Goal: Task Accomplishment & Management: Use online tool/utility

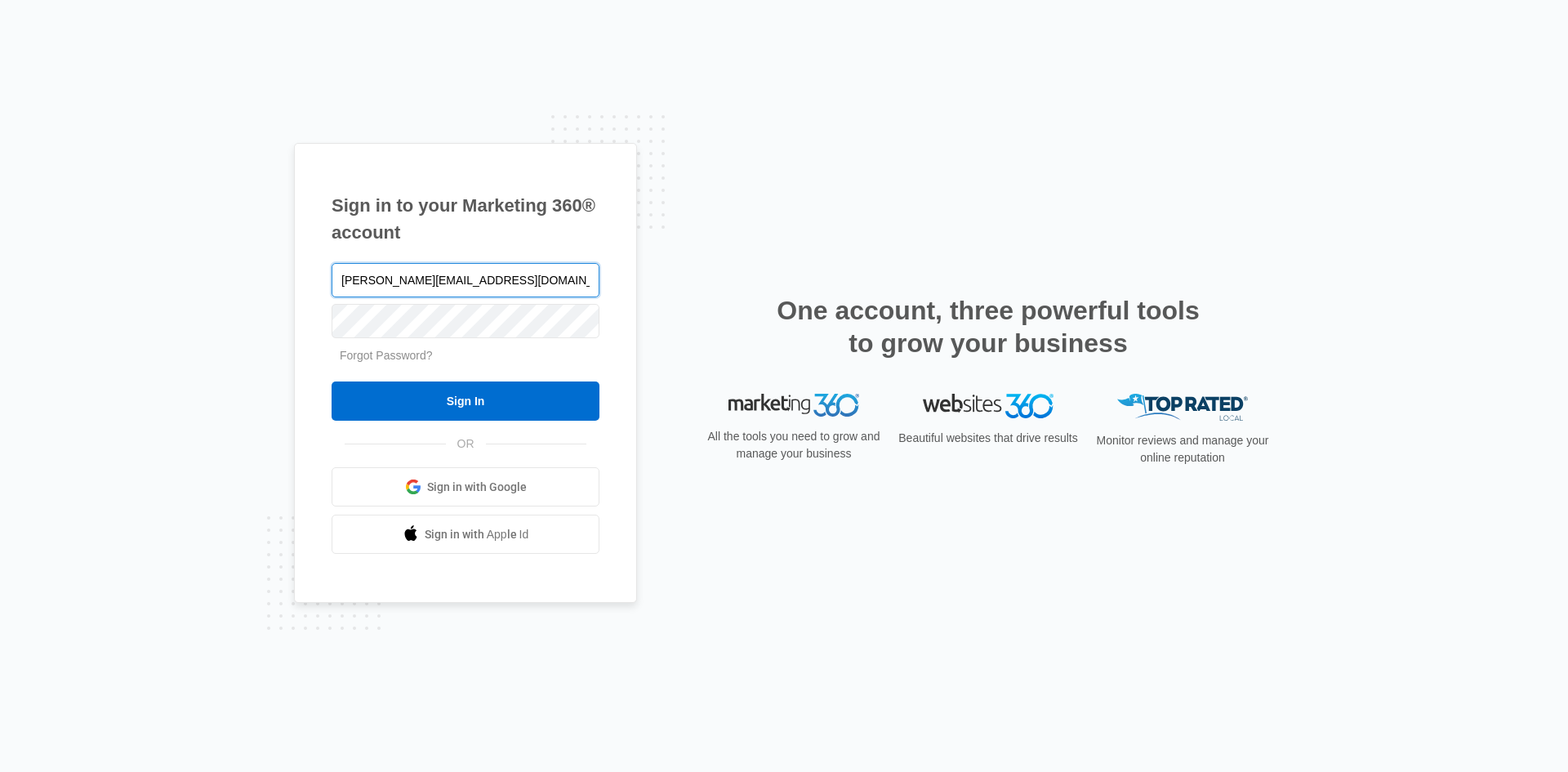
type input "[PERSON_NAME][EMAIL_ADDRESS][DOMAIN_NAME]"
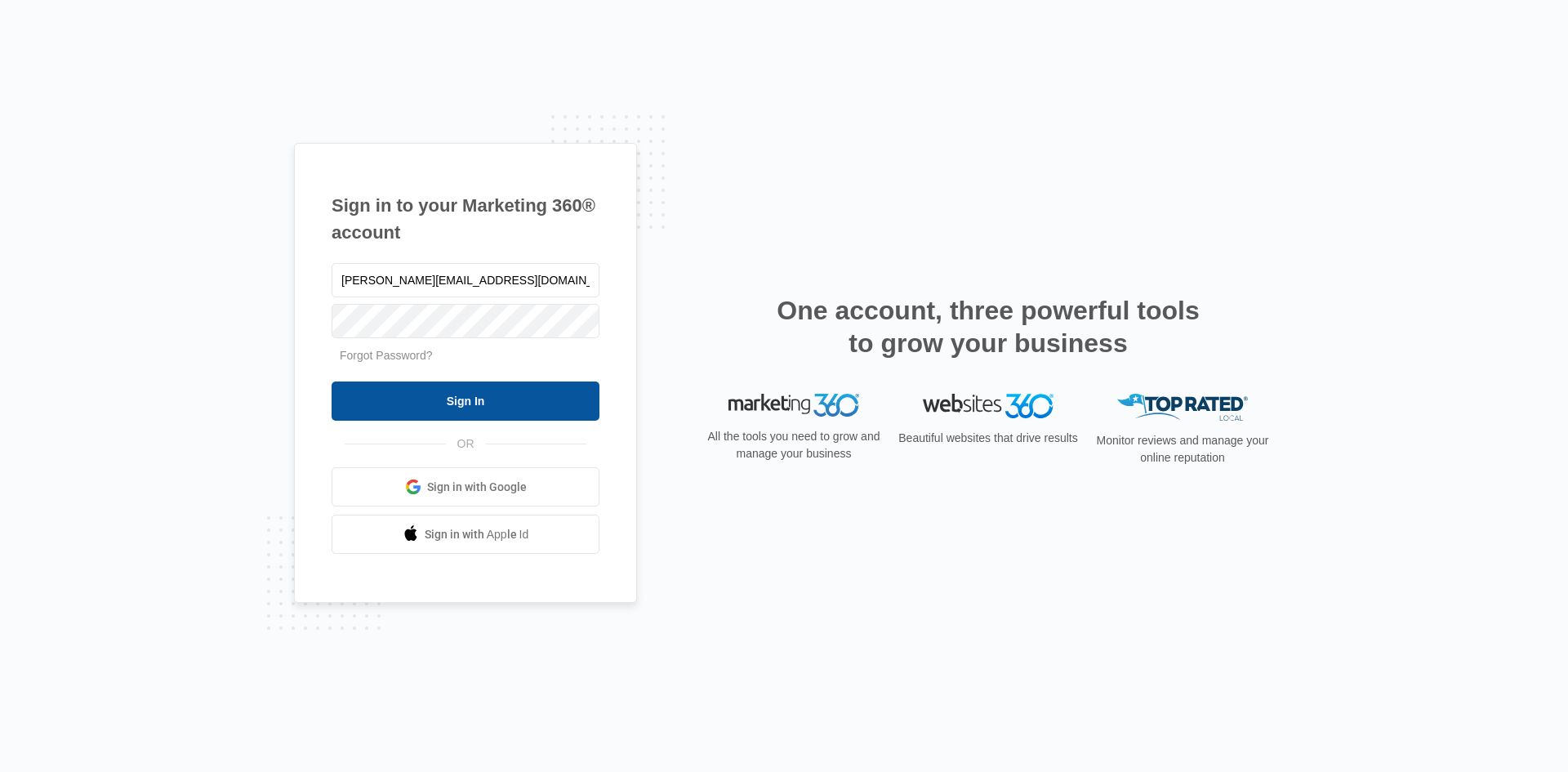
click at [481, 407] on input "Sign In" at bounding box center [466, 400] width 268 height 39
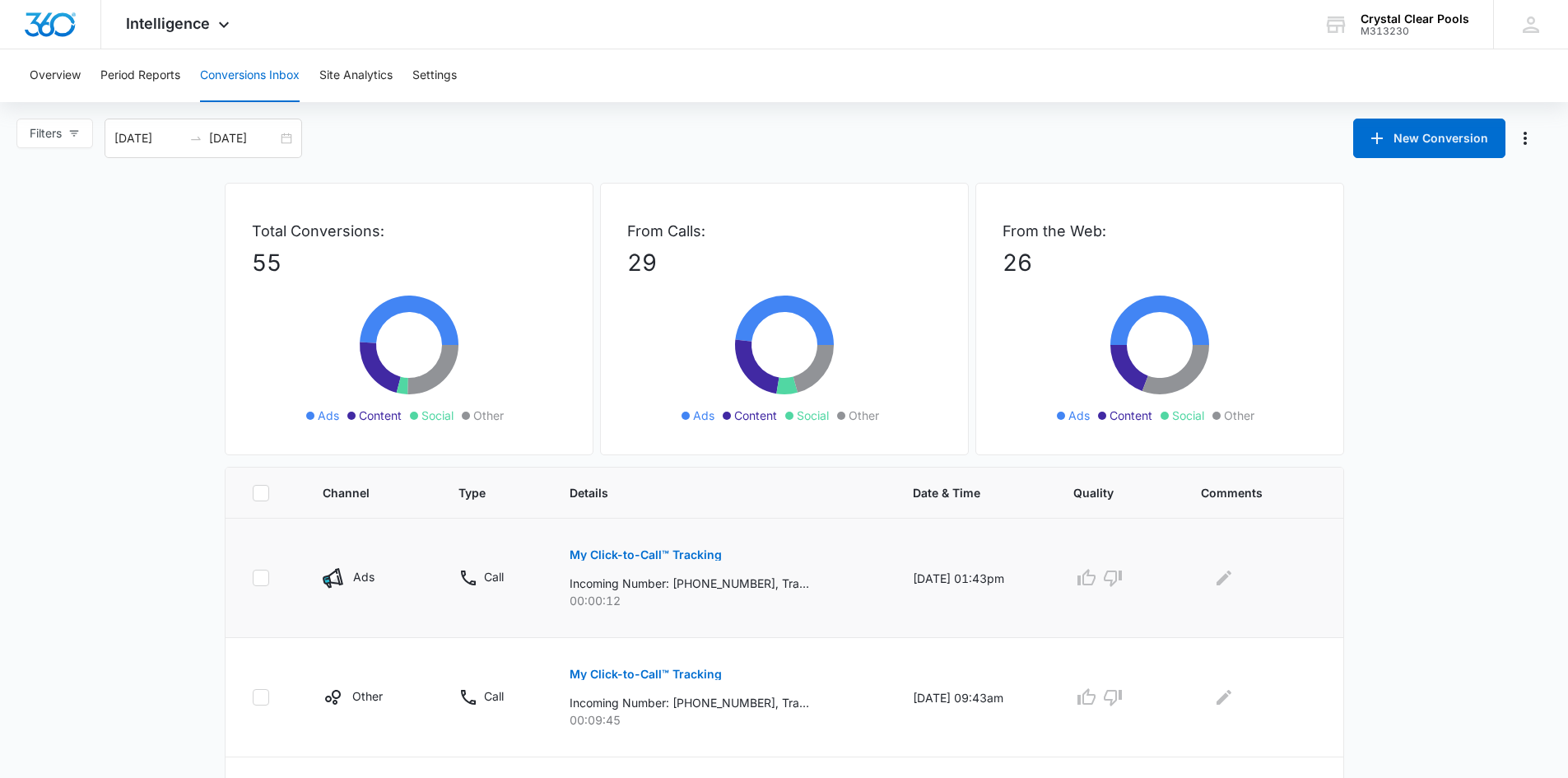
click at [686, 556] on p "My Click-to-Call™ Tracking" at bounding box center [645, 554] width 152 height 11
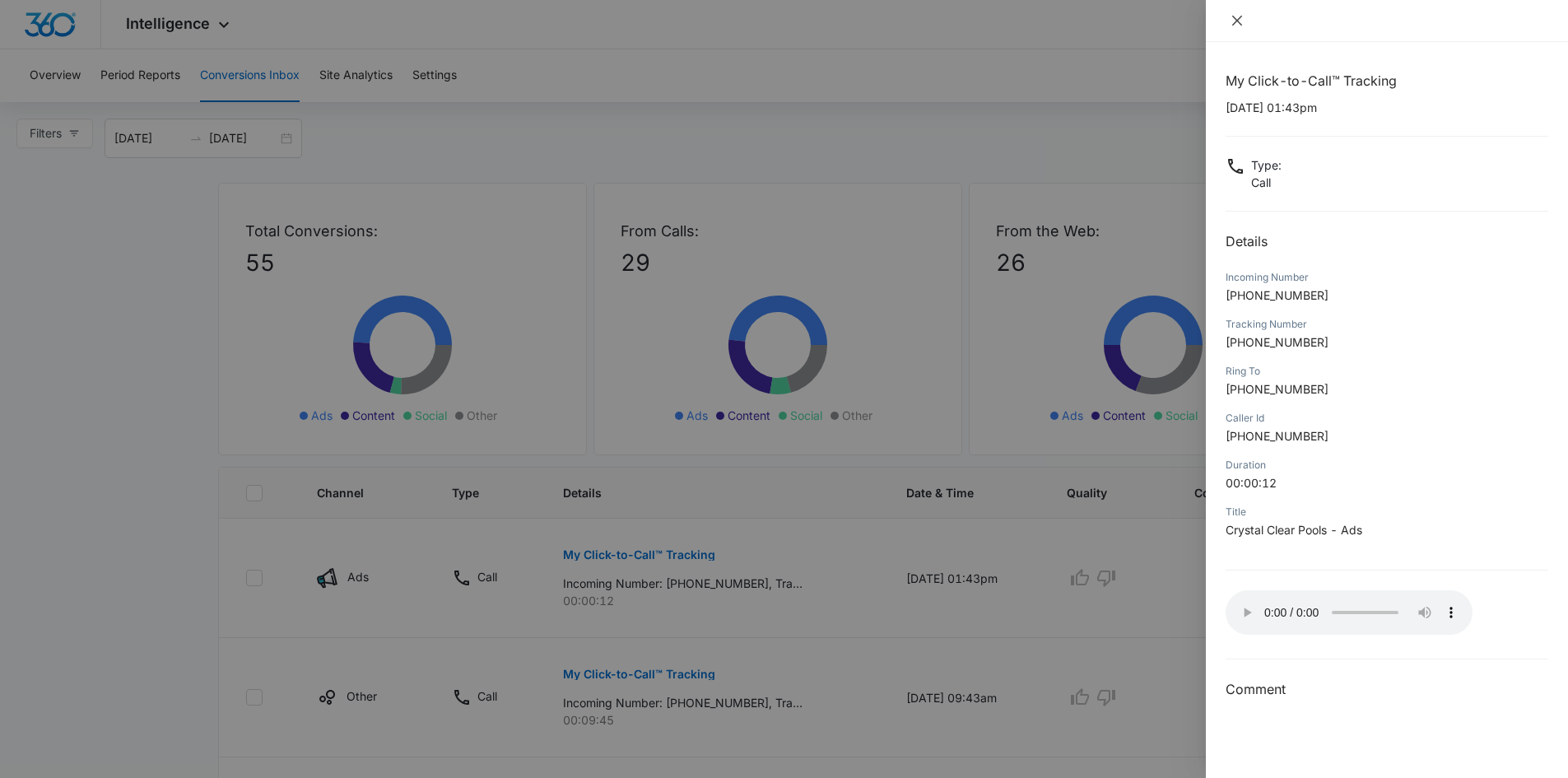
click at [1234, 17] on icon "close" at bounding box center [1236, 20] width 13 height 13
